Goal: Information Seeking & Learning: Learn about a topic

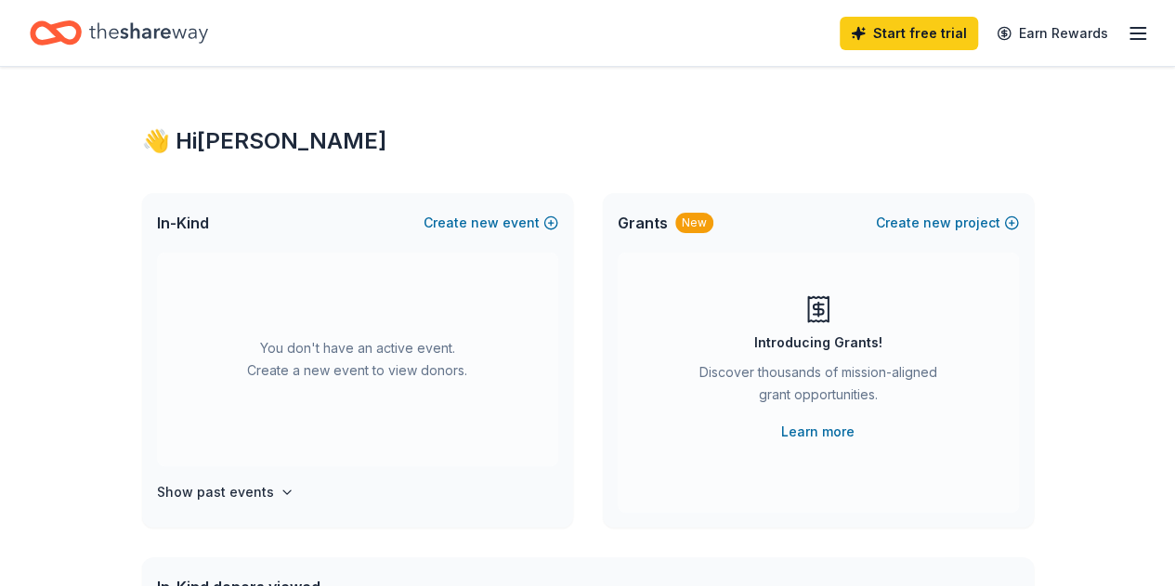
click at [1127, 31] on icon "button" at bounding box center [1138, 33] width 22 height 22
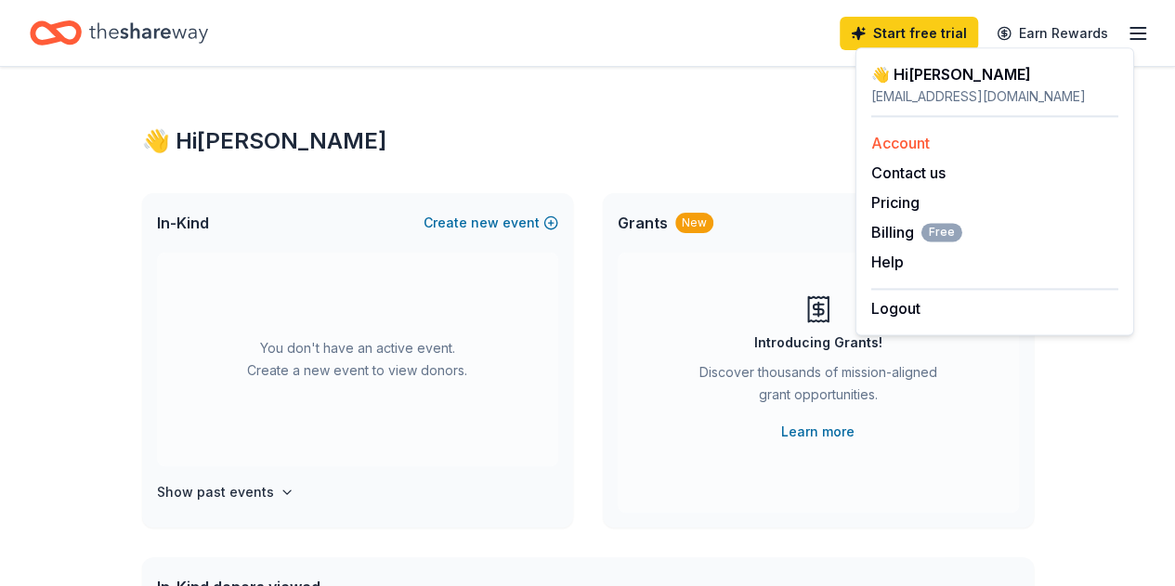
click at [916, 146] on link "Account" at bounding box center [900, 143] width 59 height 19
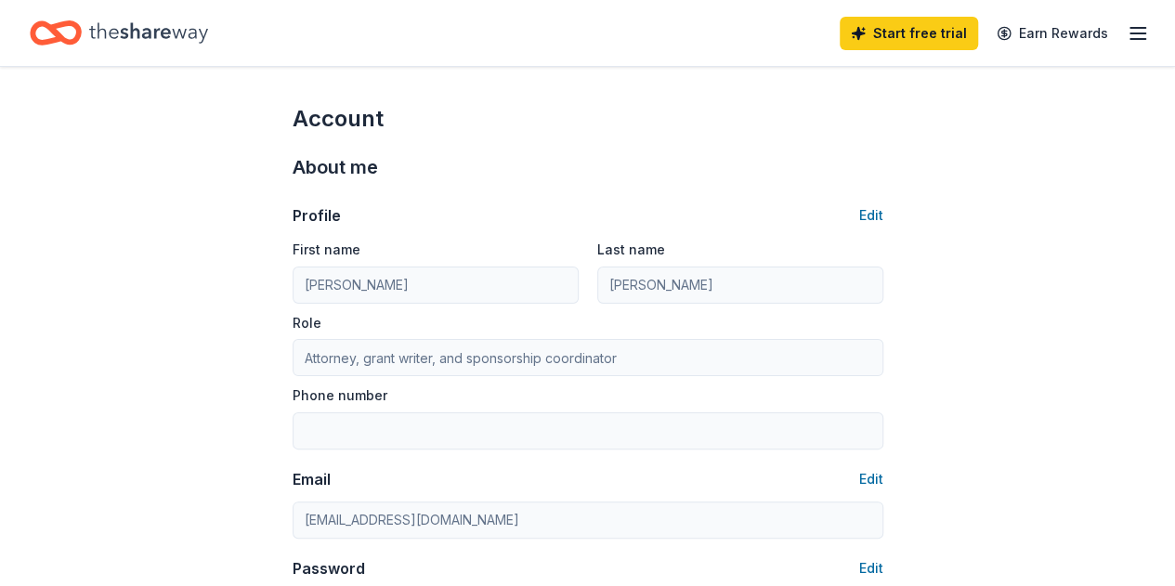
click at [206, 24] on icon "Home" at bounding box center [148, 33] width 119 height 38
click at [59, 34] on icon "Home" at bounding box center [56, 33] width 52 height 44
click at [1131, 33] on line "button" at bounding box center [1138, 33] width 15 height 0
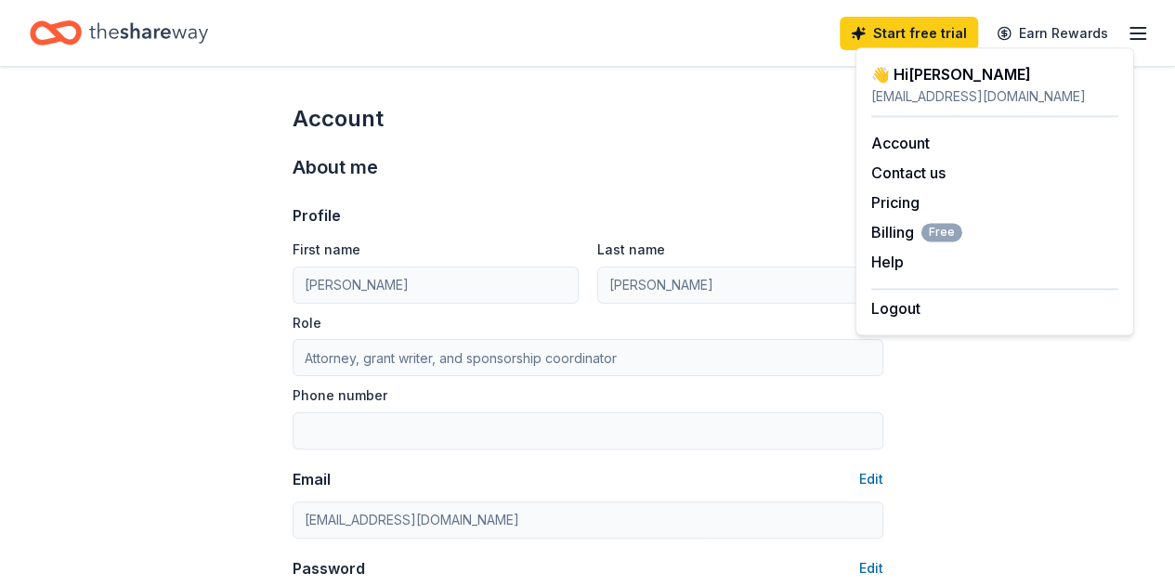
click at [115, 32] on icon "Home" at bounding box center [148, 33] width 119 height 38
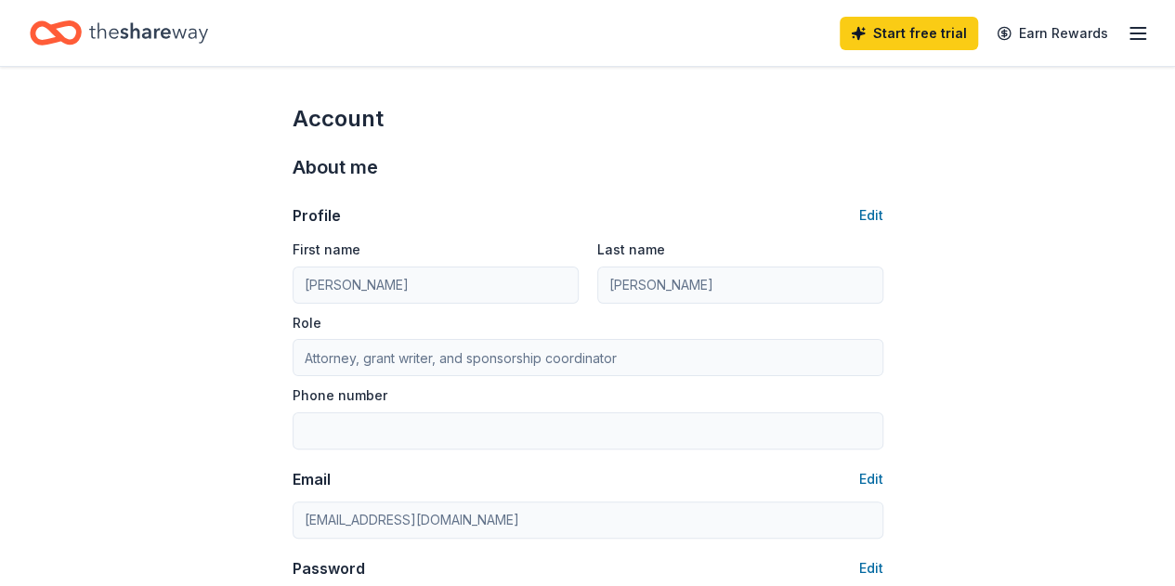
click at [115, 32] on icon "Home" at bounding box center [148, 33] width 119 height 38
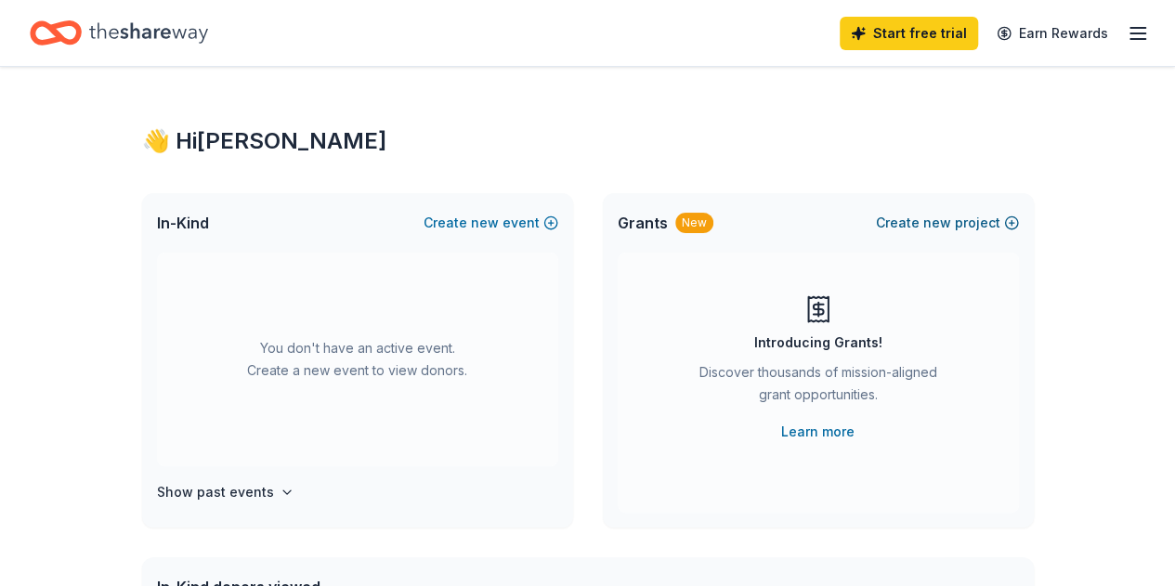
click at [945, 220] on span "new" at bounding box center [937, 223] width 28 height 22
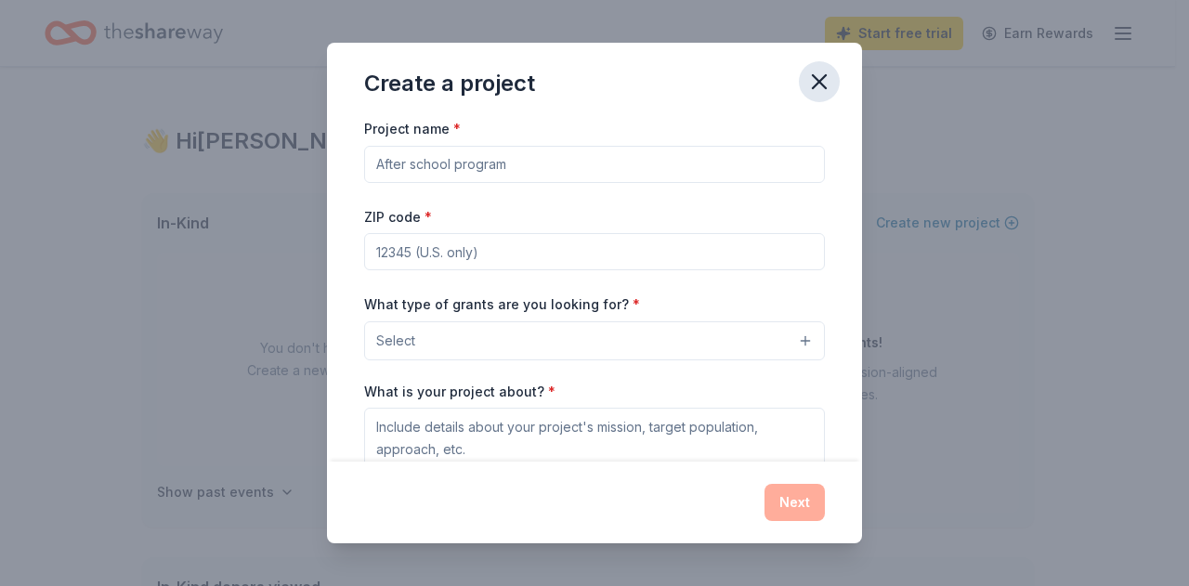
click at [813, 85] on icon "button" at bounding box center [819, 82] width 26 height 26
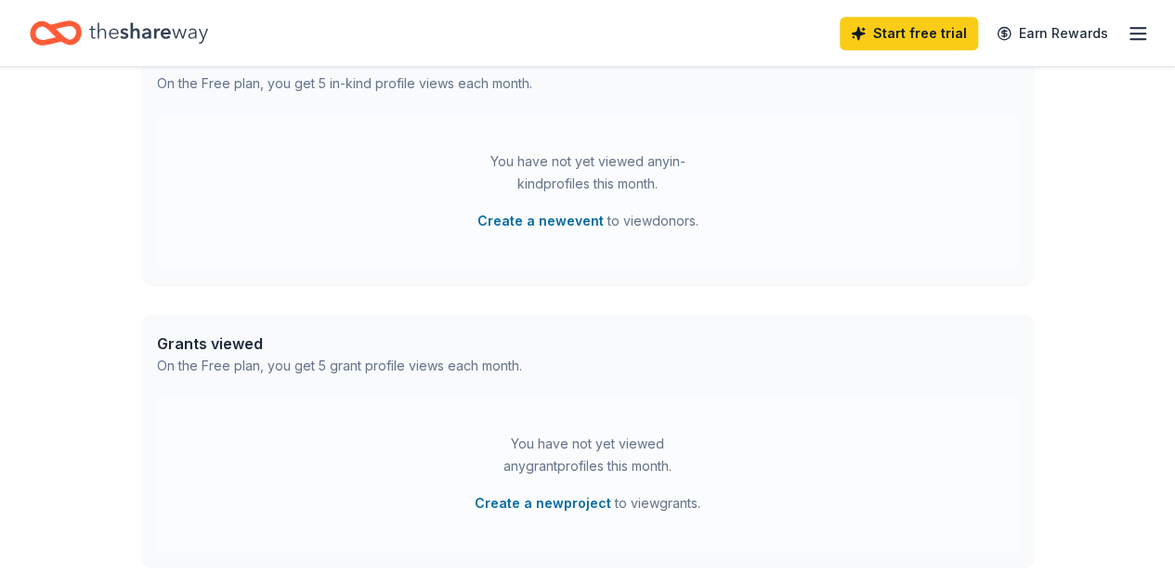
scroll to position [699, 0]
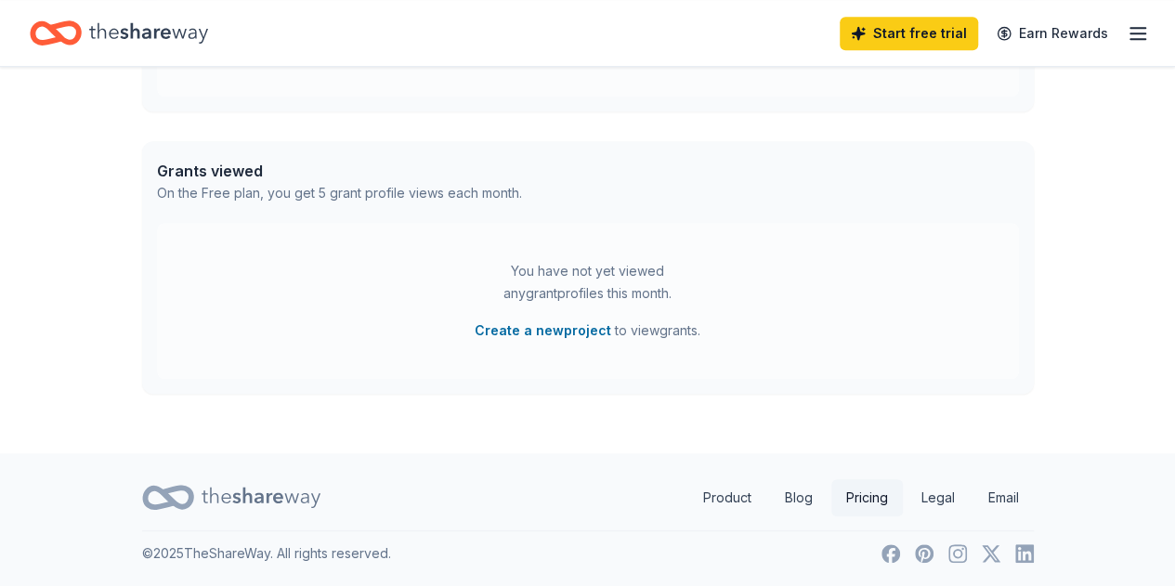
click at [866, 508] on link "Pricing" at bounding box center [867, 497] width 72 height 37
click at [714, 481] on link "Product" at bounding box center [727, 497] width 78 height 37
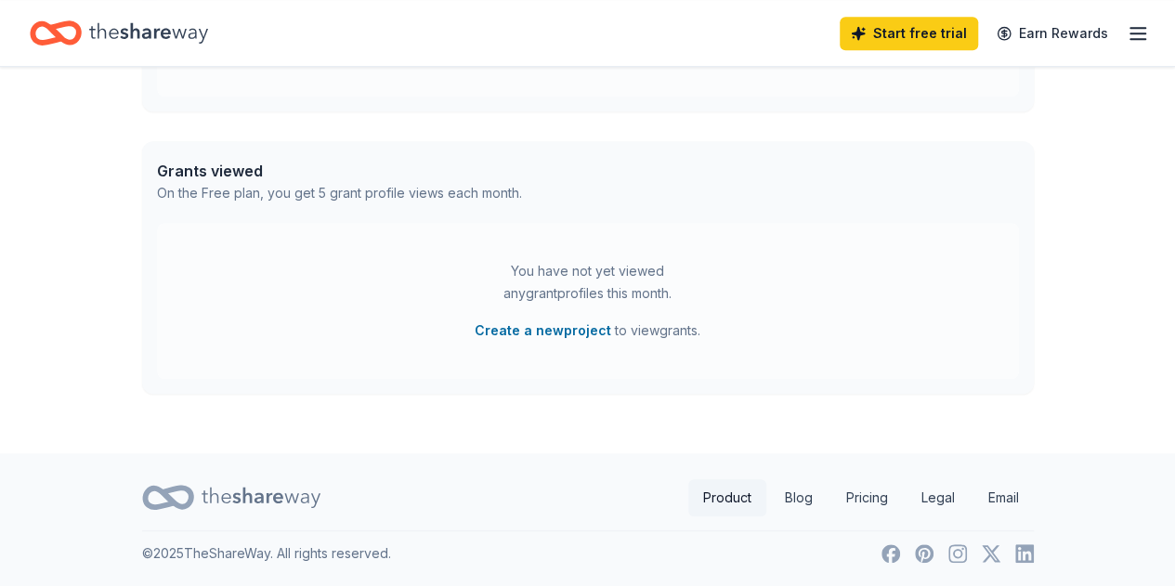
click at [714, 481] on link "Product" at bounding box center [727, 497] width 78 height 37
click at [716, 494] on link "Product" at bounding box center [727, 497] width 78 height 37
click at [179, 31] on icon "Home" at bounding box center [148, 33] width 119 height 38
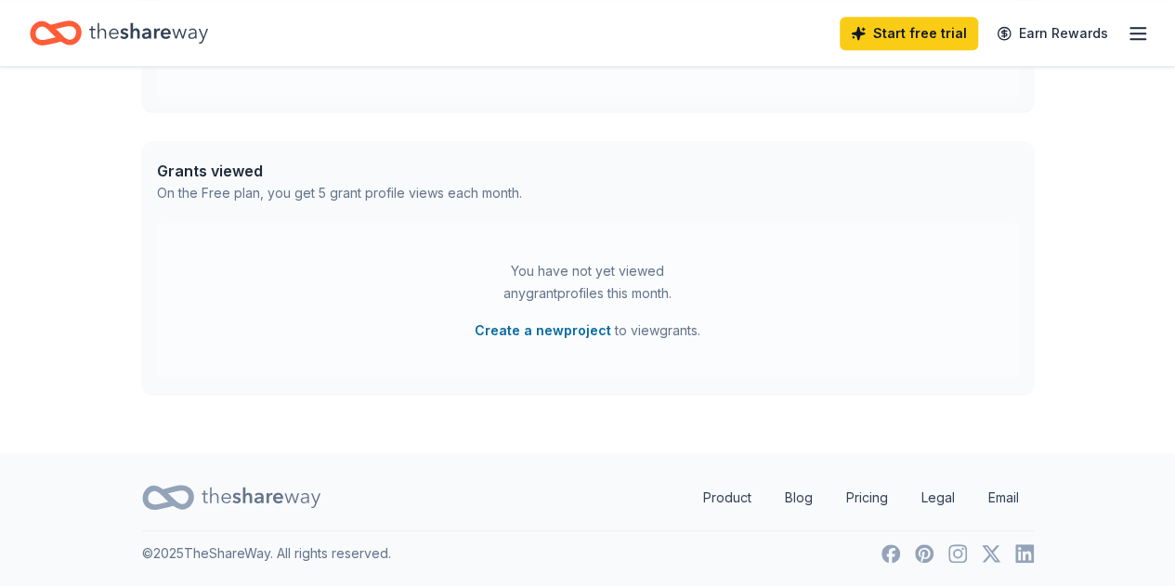
click at [179, 31] on icon "Home" at bounding box center [148, 33] width 119 height 38
click at [72, 20] on icon "Home" at bounding box center [56, 33] width 52 height 44
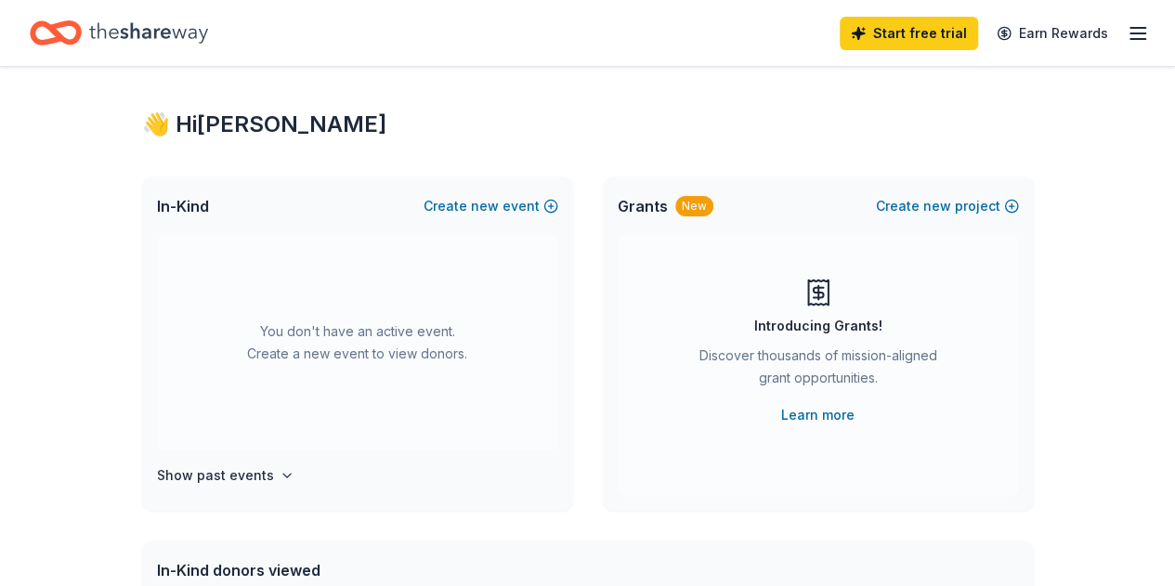
scroll to position [18, 0]
click at [540, 206] on button "Create new event" at bounding box center [491, 205] width 135 height 22
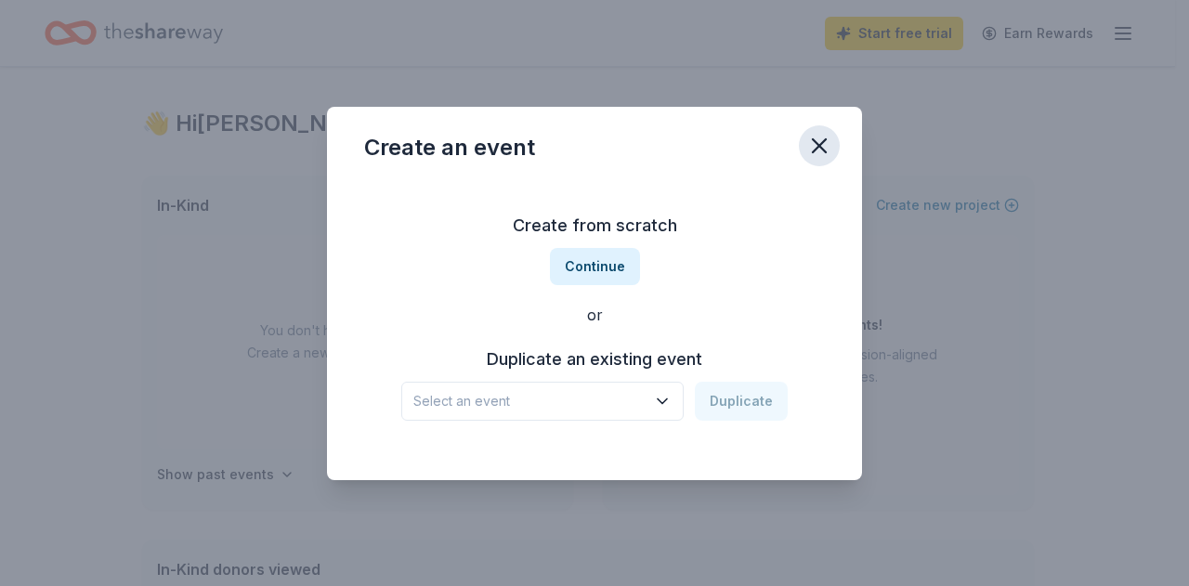
click at [824, 150] on icon "button" at bounding box center [819, 145] width 13 height 13
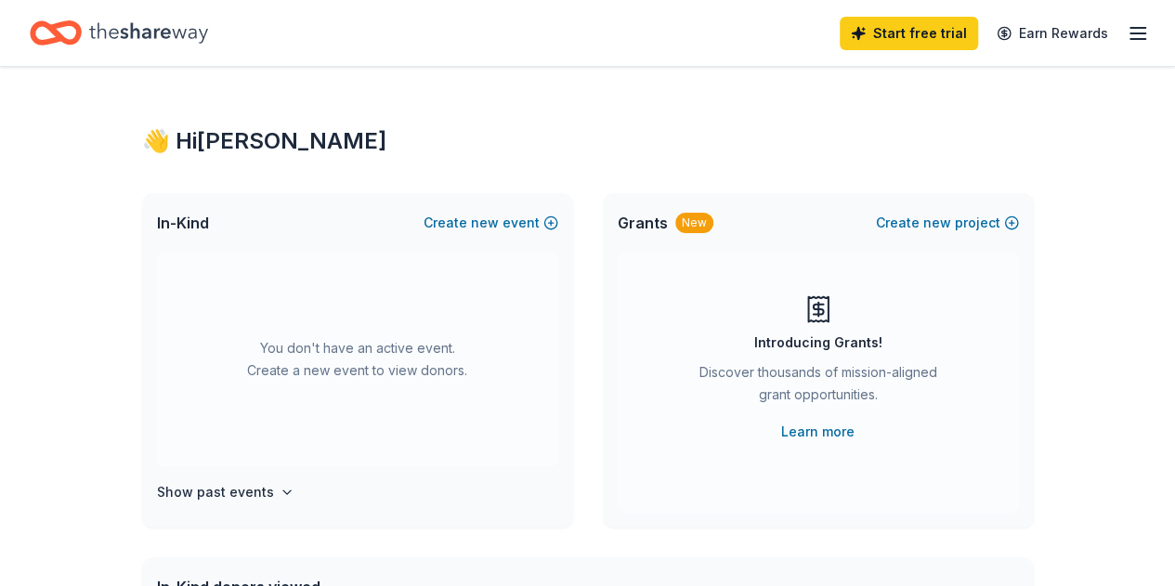
click at [1127, 41] on icon "button" at bounding box center [1138, 33] width 22 height 22
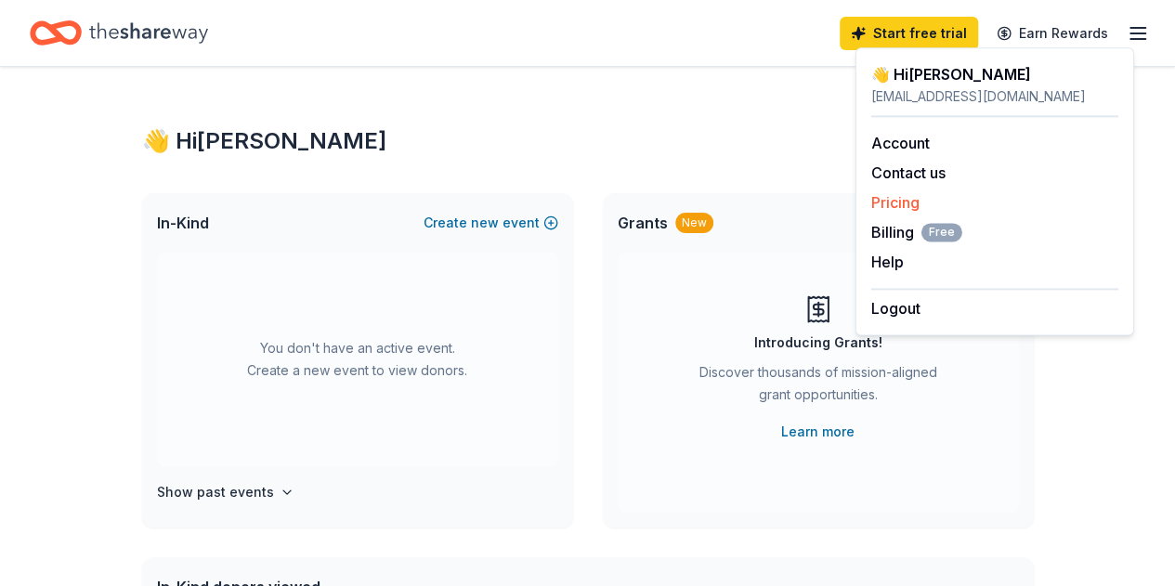
click at [907, 203] on link "Pricing" at bounding box center [895, 202] width 48 height 19
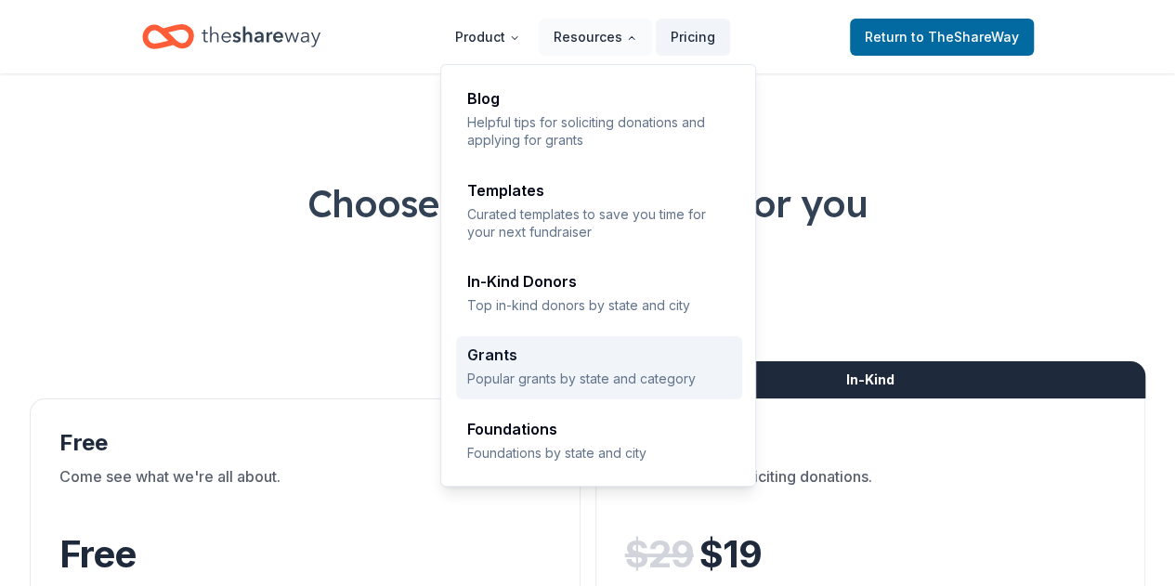
click at [512, 360] on div "Grants" at bounding box center [599, 354] width 264 height 15
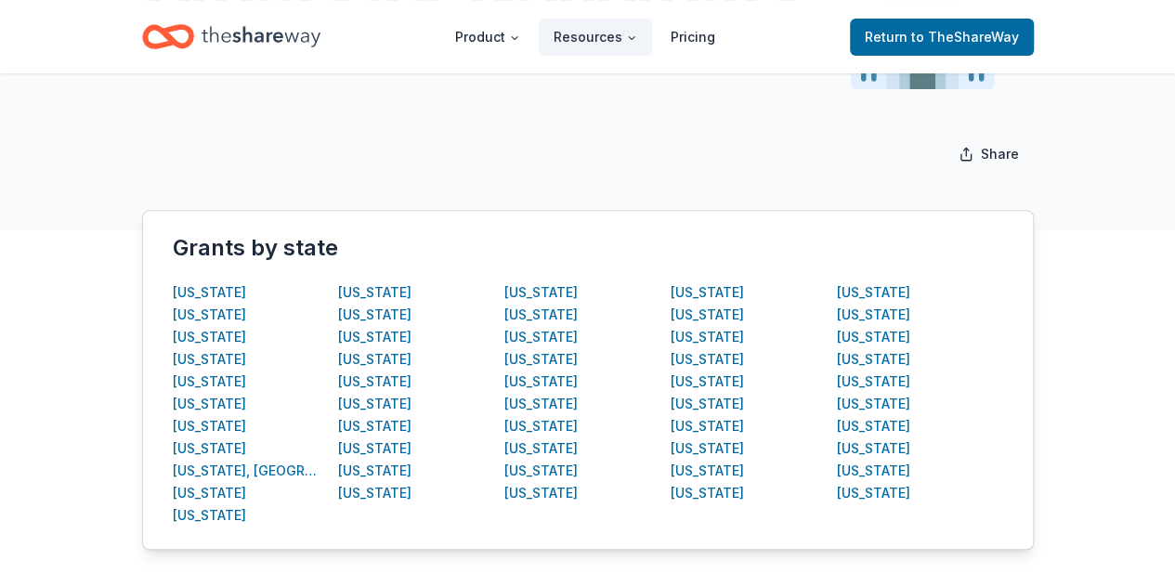
scroll to position [256, 0]
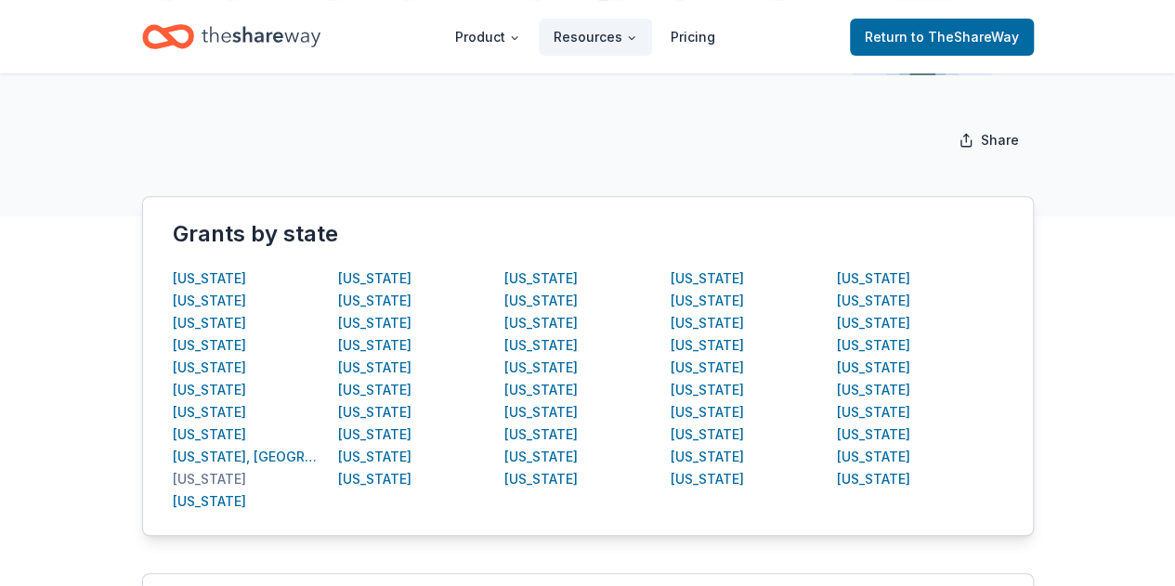
click at [201, 482] on div "[US_STATE]" at bounding box center [209, 479] width 73 height 22
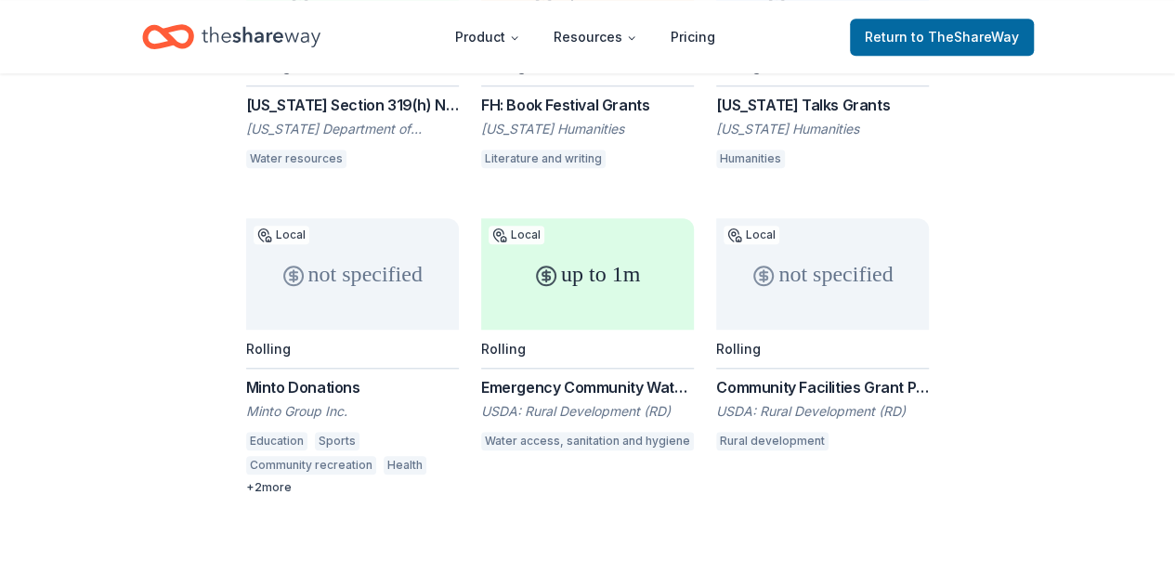
scroll to position [817, 0]
click at [312, 276] on div "not specified" at bounding box center [352, 272] width 213 height 111
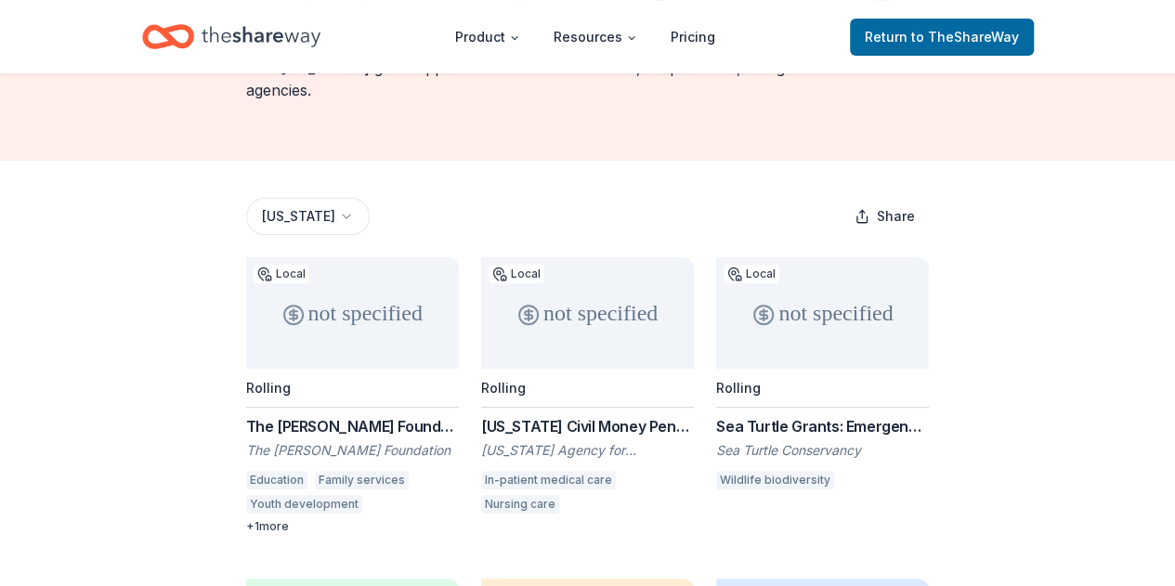
scroll to position [0, 0]
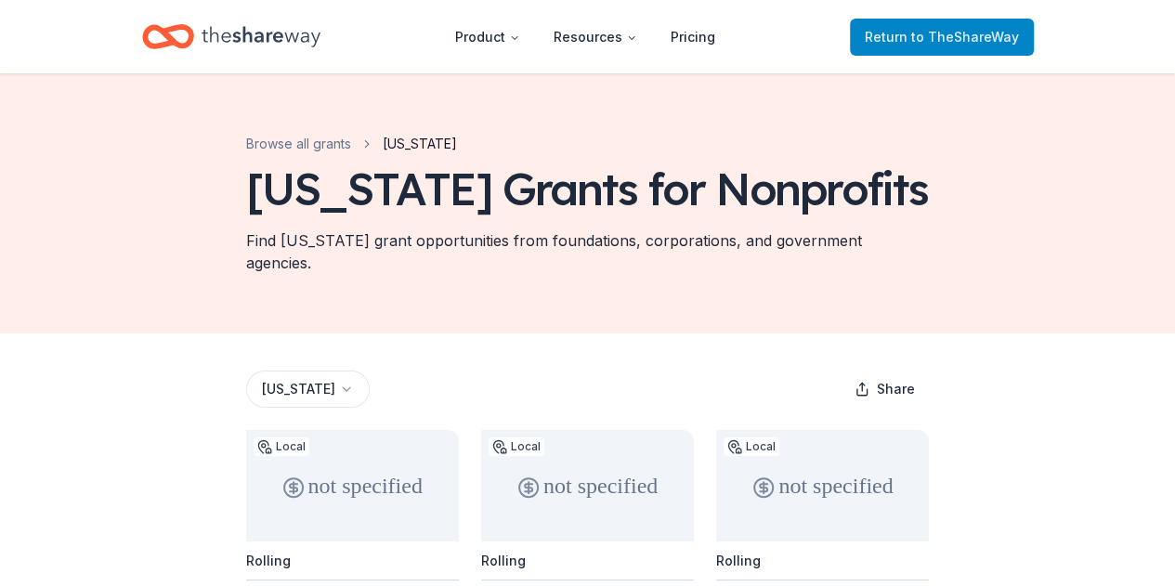
drag, startPoint x: 275, startPoint y: 5, endPoint x: 968, endPoint y: 27, distance: 693.4
click at [968, 27] on span "Return to TheShareWay" at bounding box center [942, 37] width 154 height 22
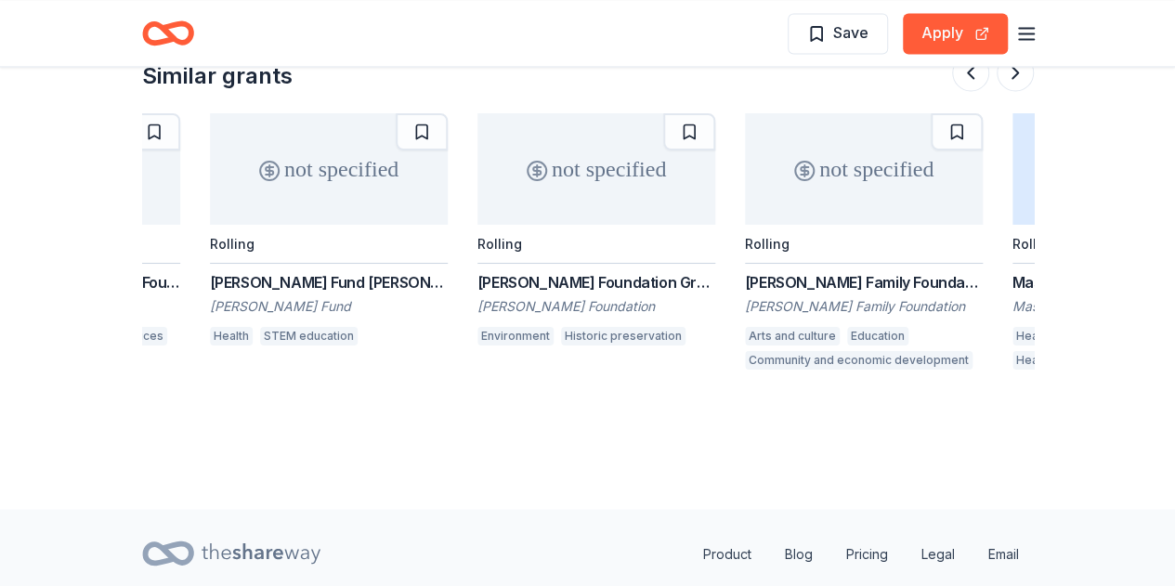
scroll to position [0, 504]
